Goal: Information Seeking & Learning: Learn about a topic

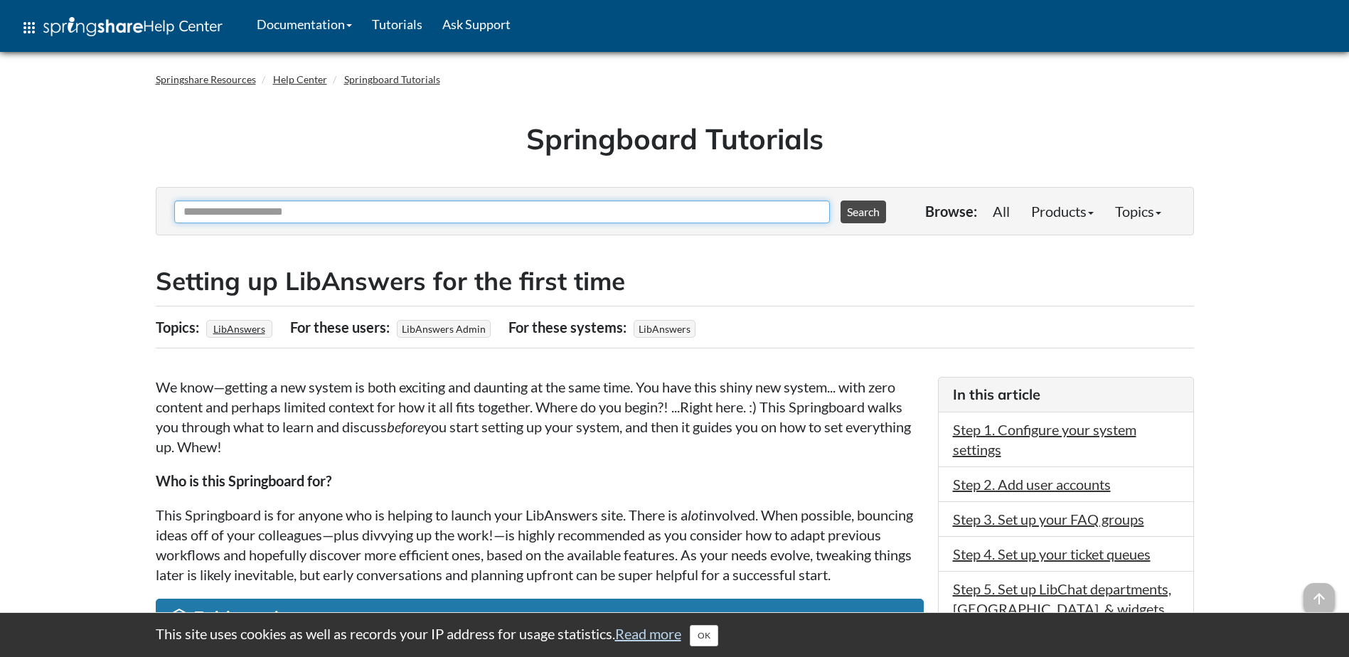
click at [225, 215] on input "Ask Another Question" at bounding box center [502, 212] width 656 height 23
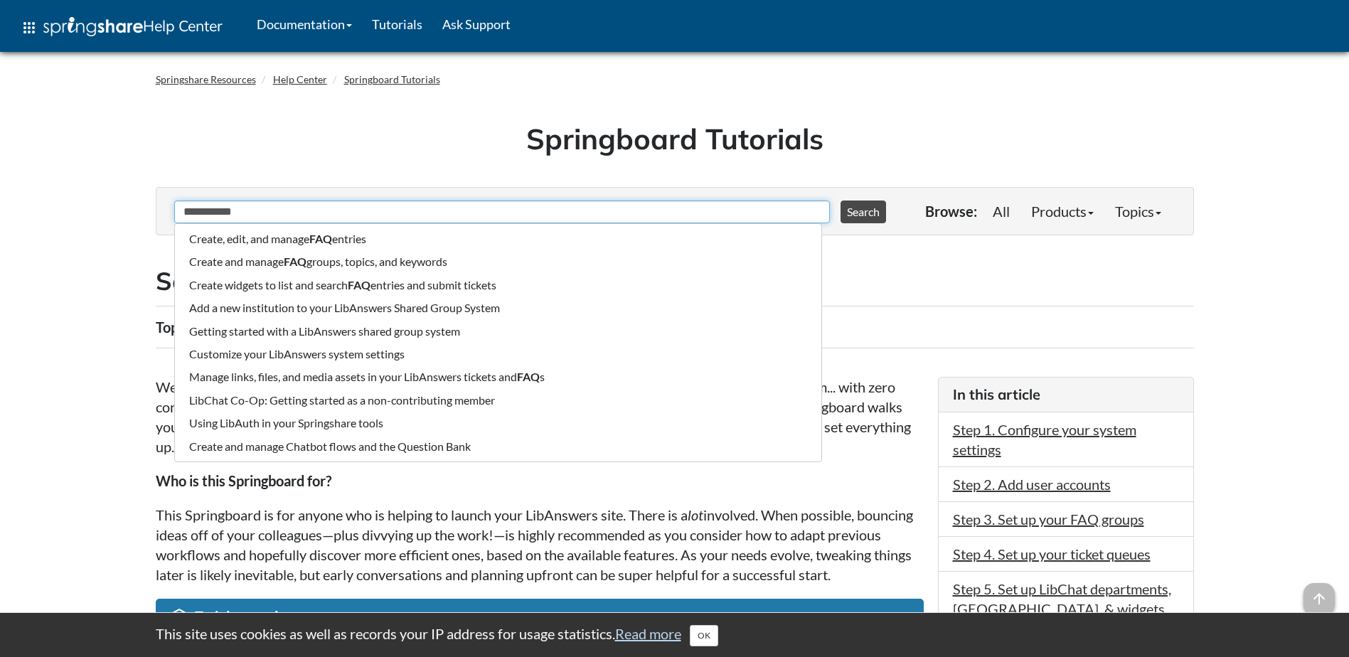
type input "**********"
click at [841, 201] on button "Search" at bounding box center [864, 212] width 46 height 23
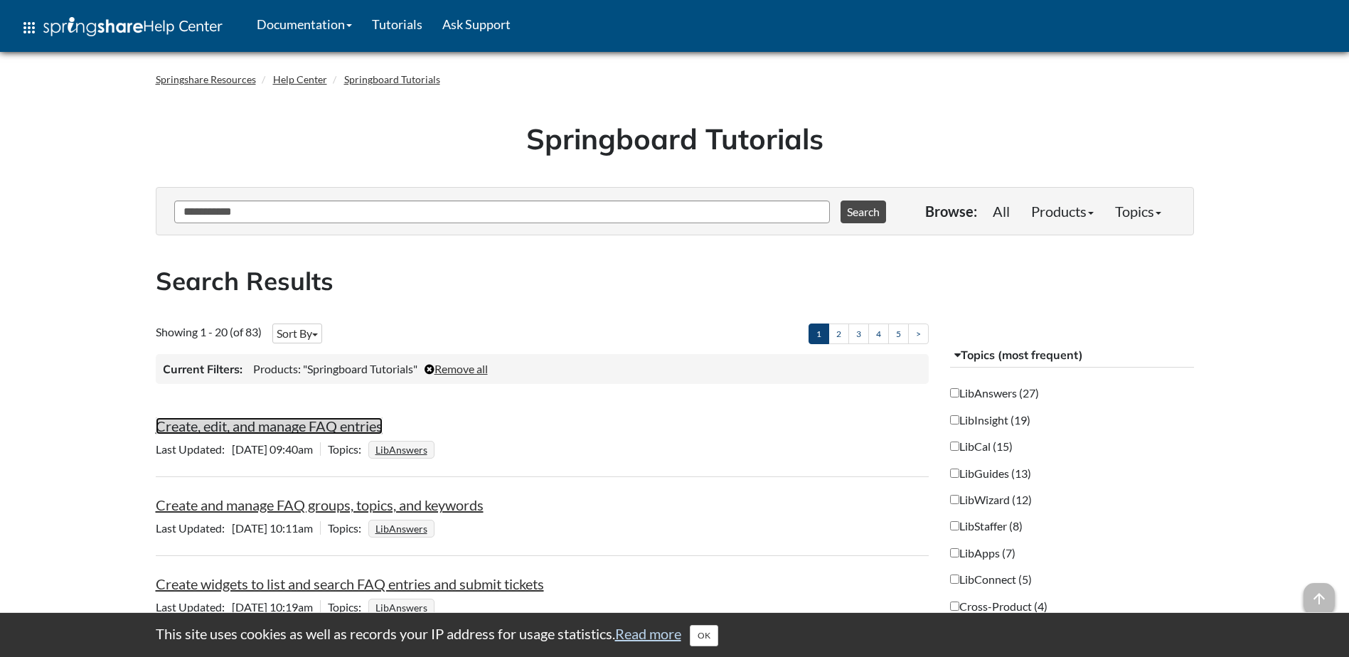
click at [287, 430] on link "Create, edit, and manage FAQ entries" at bounding box center [269, 425] width 227 height 17
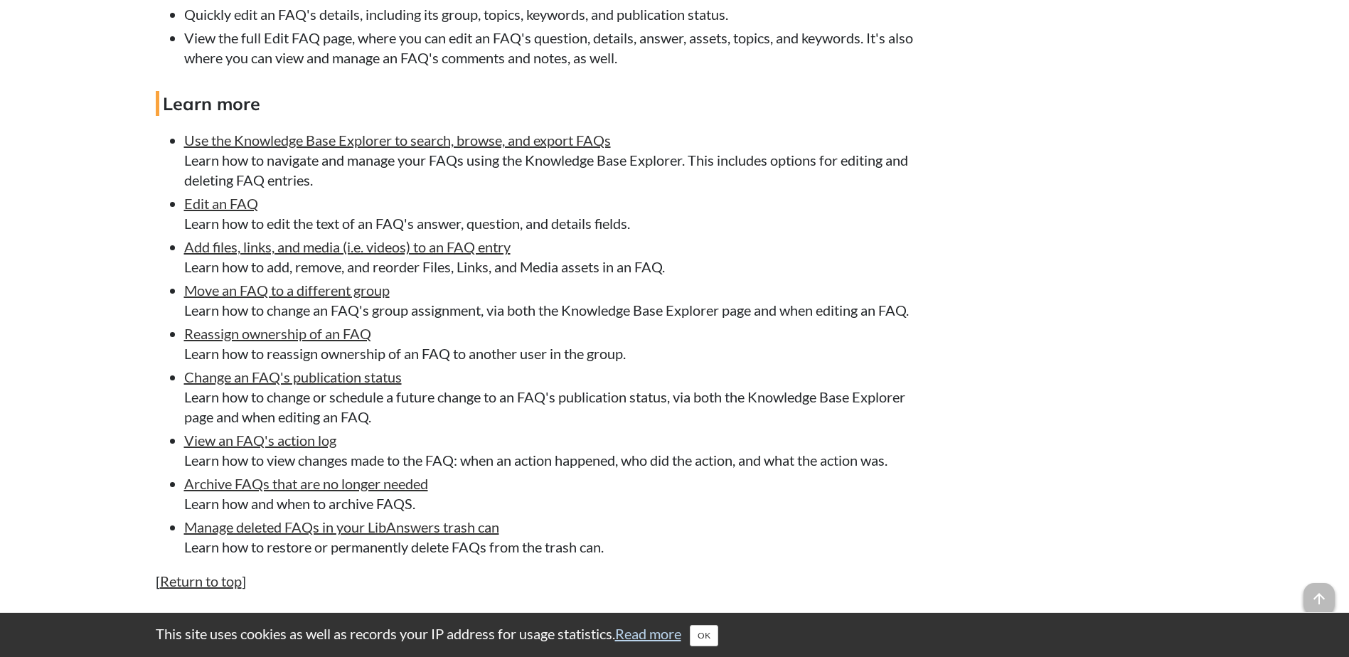
scroll to position [3840, 0]
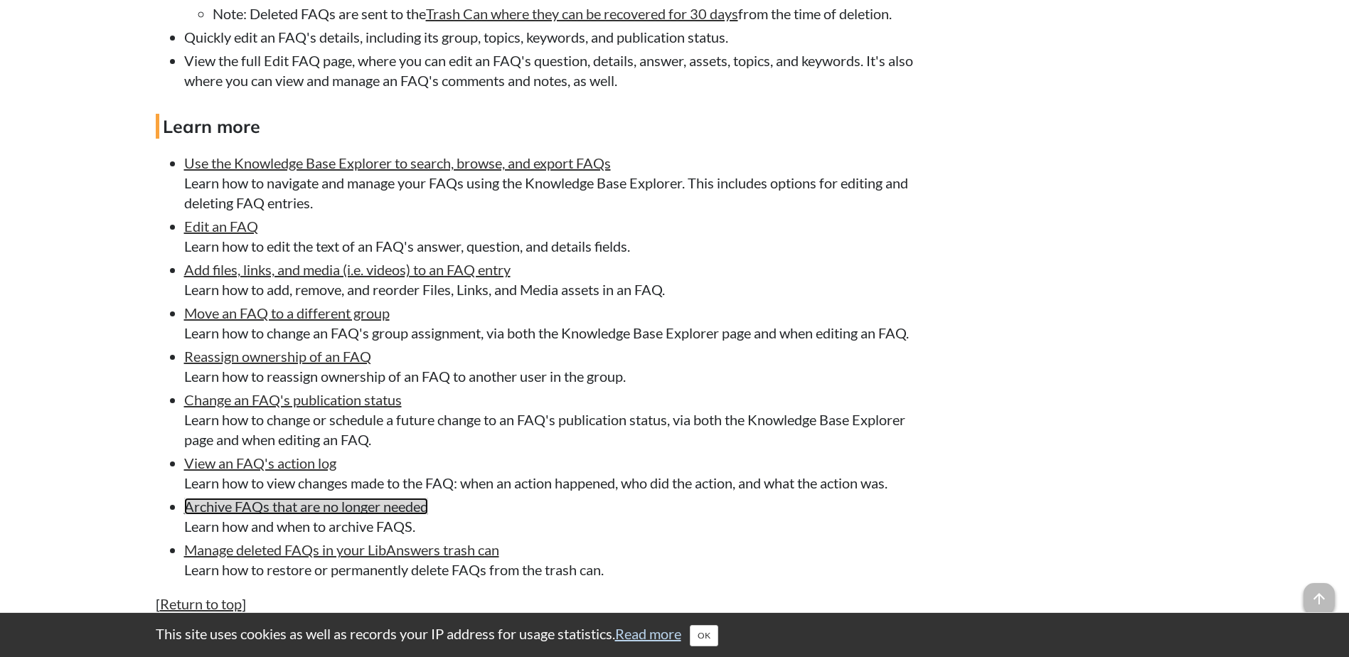
click at [302, 515] on link "Archive FAQs that are no longer needed" at bounding box center [306, 506] width 244 height 17
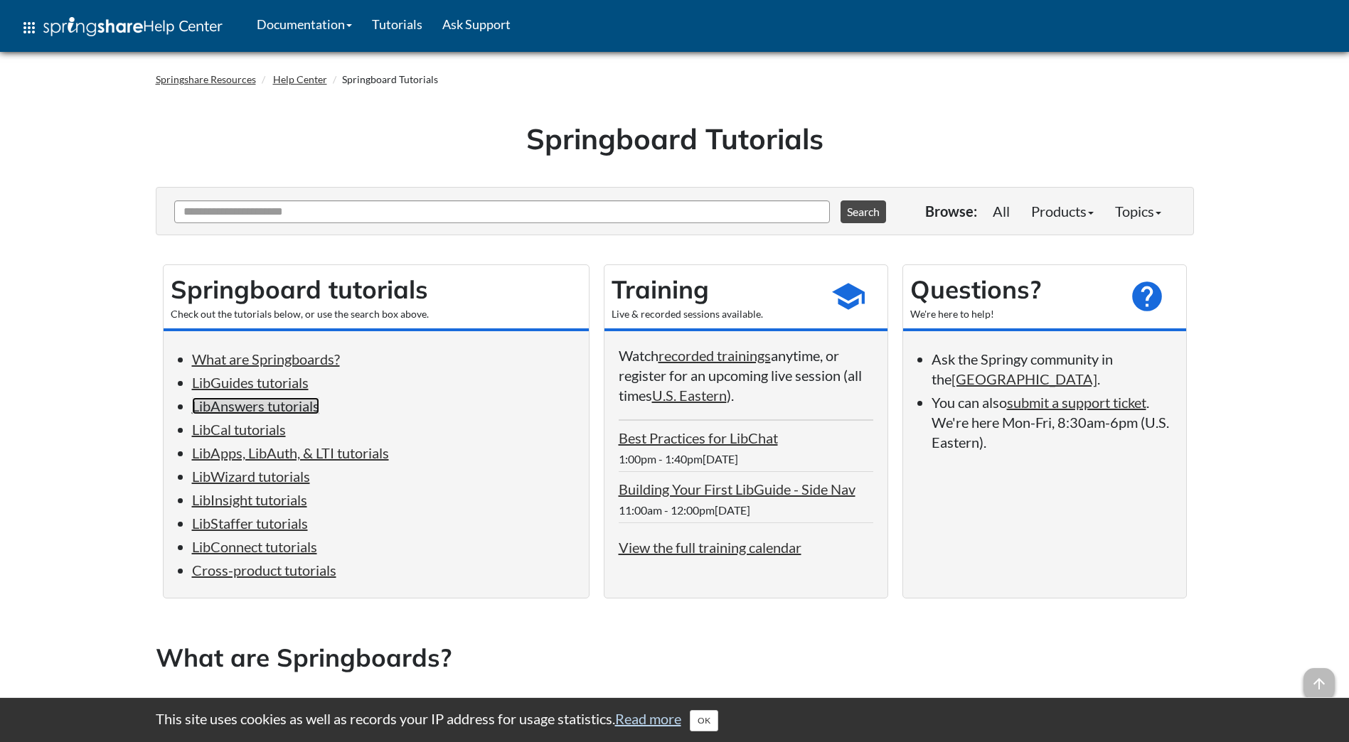
click at [244, 405] on link "LibAnswers tutorials" at bounding box center [255, 406] width 127 height 17
